Goal: Find contact information: Find contact information

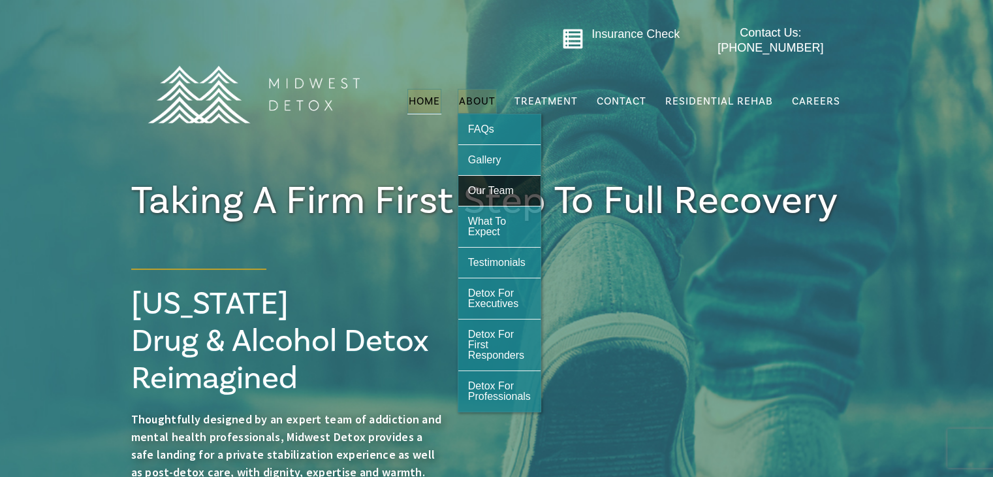
click at [488, 185] on span "Our Team" at bounding box center [491, 190] width 46 height 11
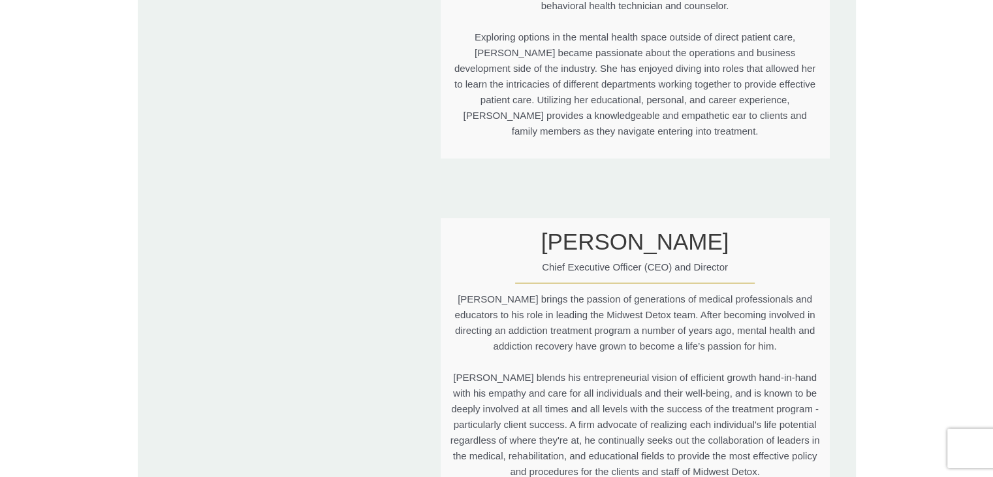
scroll to position [3461, 0]
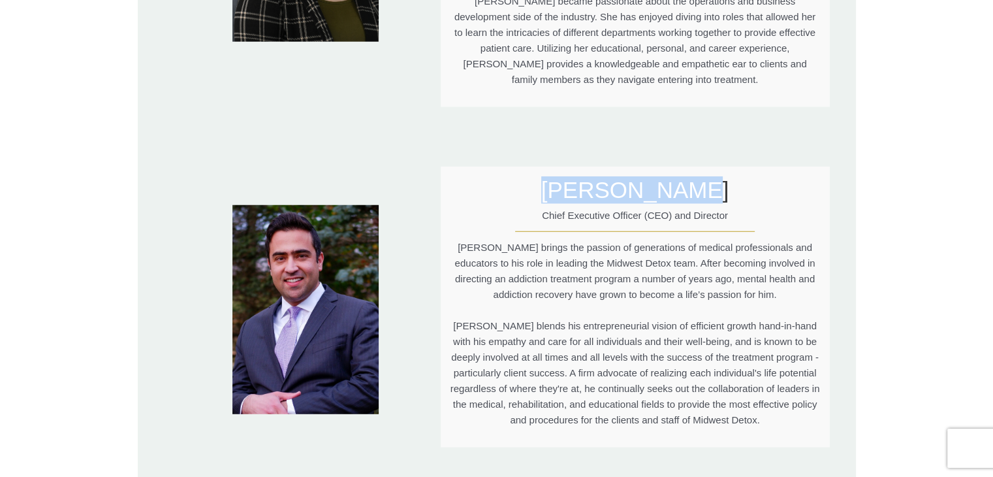
drag, startPoint x: 724, startPoint y: 97, endPoint x: 558, endPoint y: 108, distance: 166.9
click at [558, 176] on h3 "[PERSON_NAME]" at bounding box center [636, 189] width 370 height 27
copy h3 "[PERSON_NAME]"
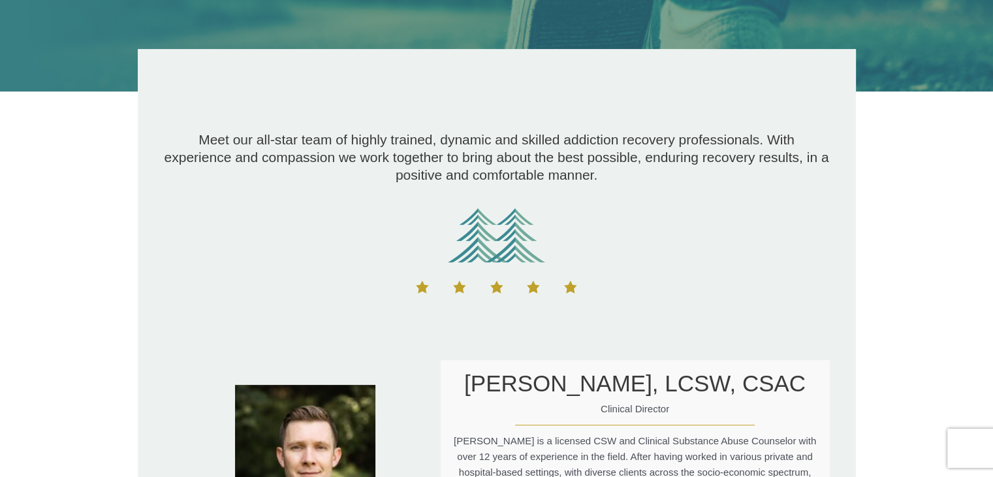
scroll to position [0, 0]
